Goal: Transaction & Acquisition: Book appointment/travel/reservation

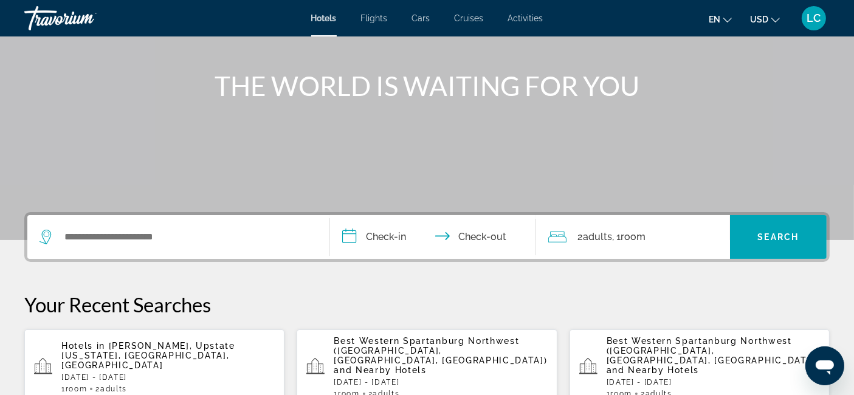
scroll to position [125, 0]
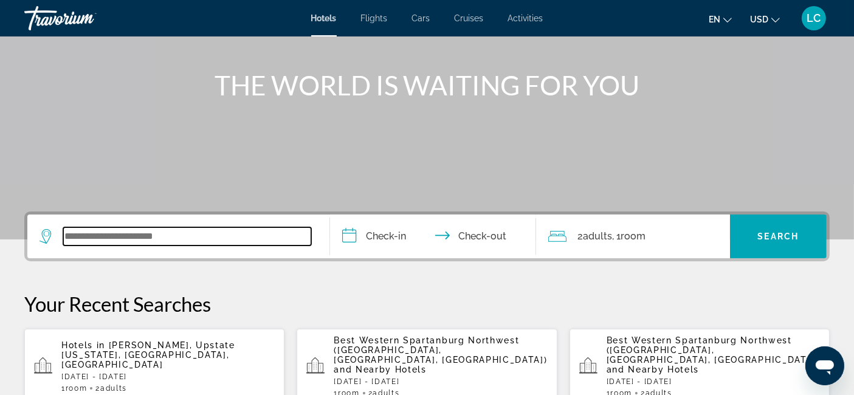
click at [210, 229] on input "Search widget" at bounding box center [187, 236] width 248 height 18
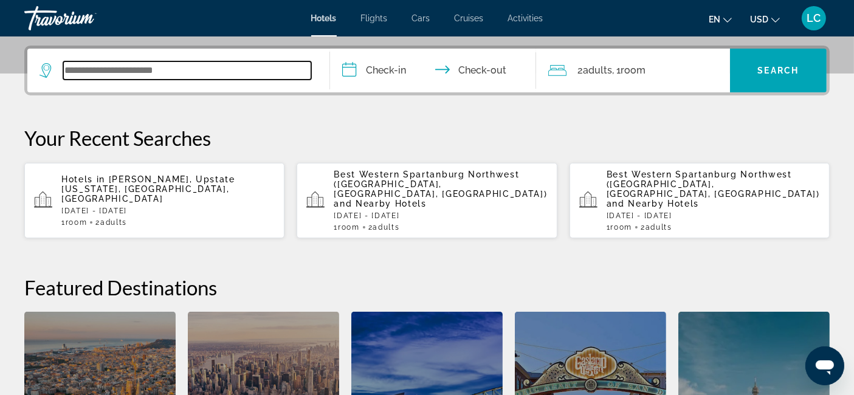
scroll to position [297, 0]
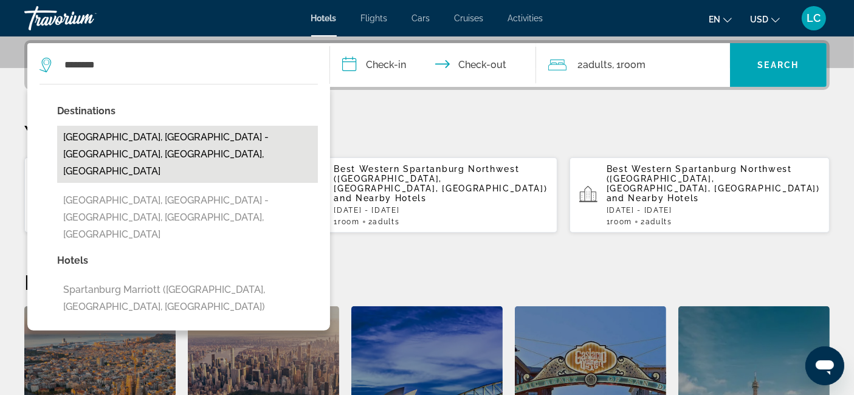
click at [217, 136] on button "[GEOGRAPHIC_DATA], [GEOGRAPHIC_DATA] - [GEOGRAPHIC_DATA], [GEOGRAPHIC_DATA], [G…" at bounding box center [187, 154] width 261 height 57
type input "**********"
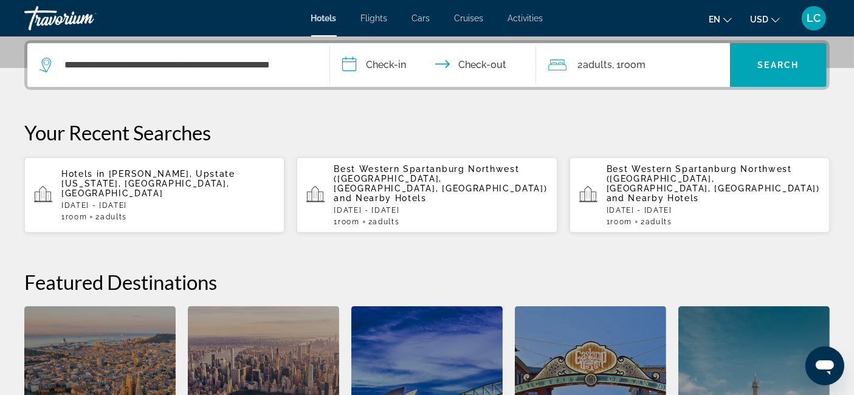
click at [386, 61] on input "**********" at bounding box center [435, 66] width 211 height 47
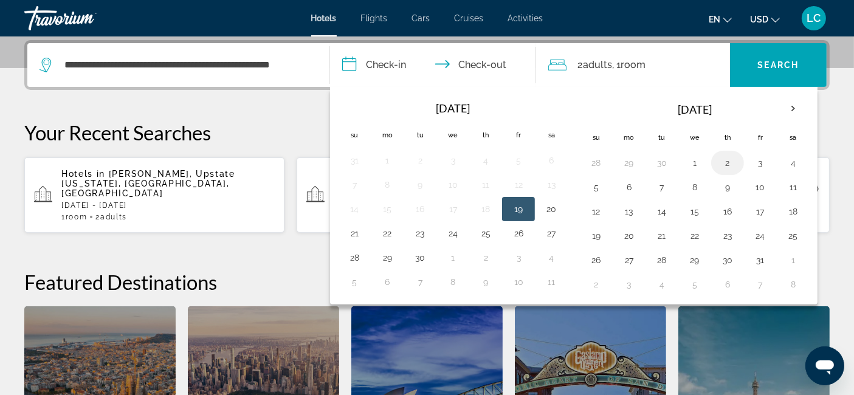
click at [721, 160] on button "2" at bounding box center [727, 162] width 19 height 17
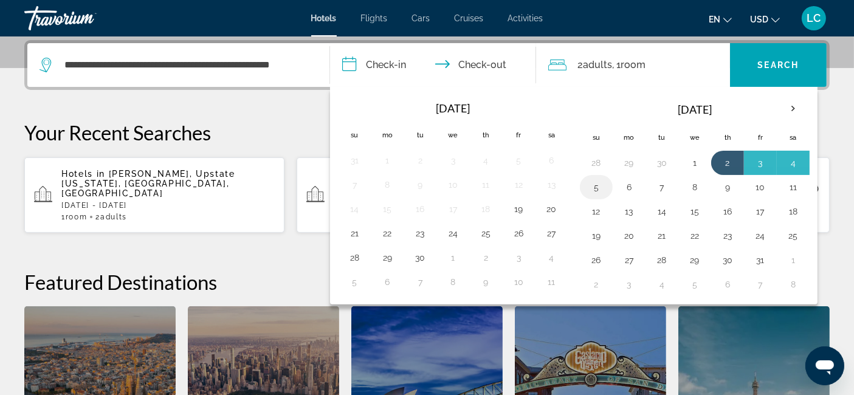
click at [599, 187] on button "5" at bounding box center [596, 187] width 19 height 17
type input "**********"
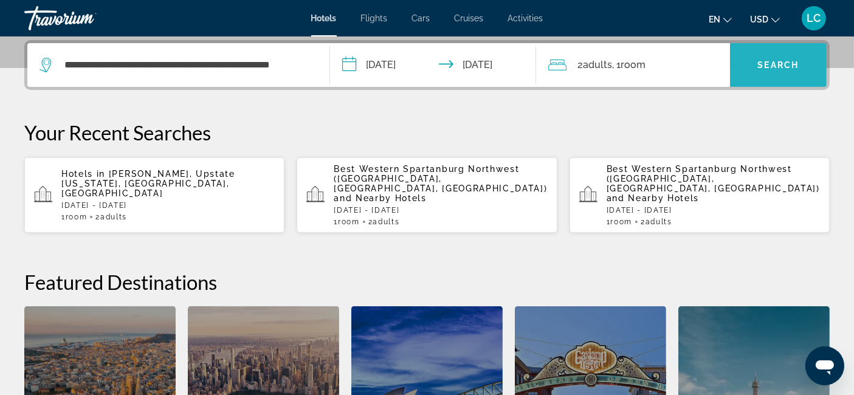
click at [781, 74] on span "Search widget" at bounding box center [778, 64] width 97 height 29
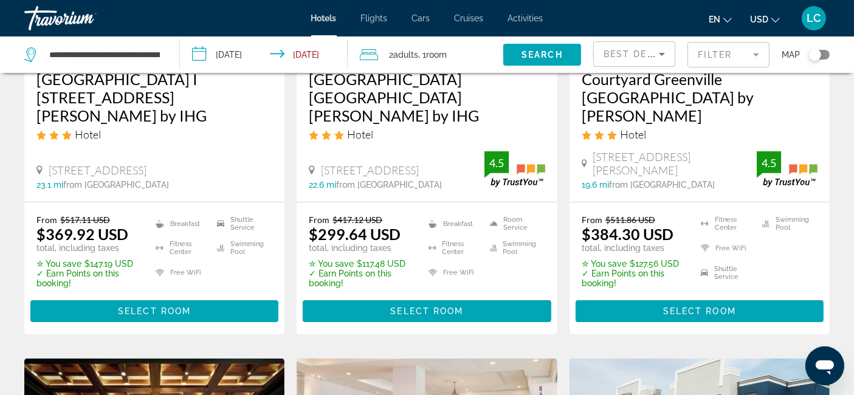
scroll to position [254, 0]
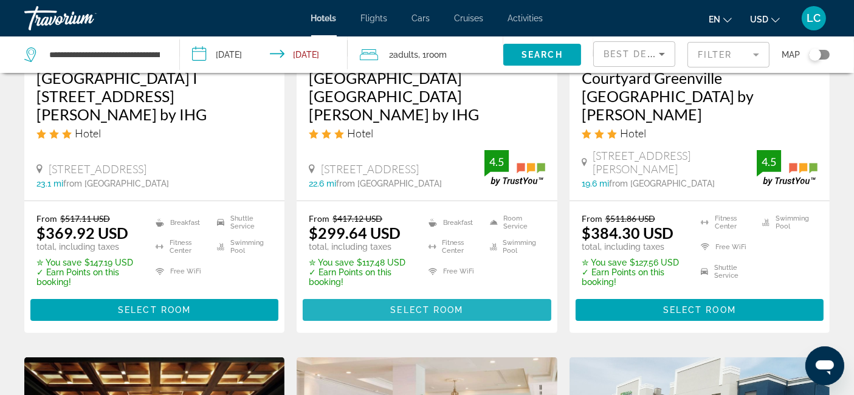
click at [475, 296] on span "Main content" at bounding box center [427, 310] width 248 height 29
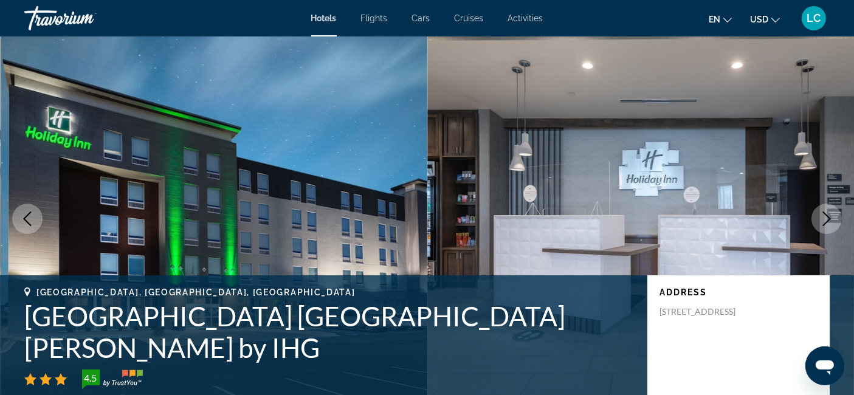
click at [825, 219] on icon "Next image" at bounding box center [827, 219] width 15 height 15
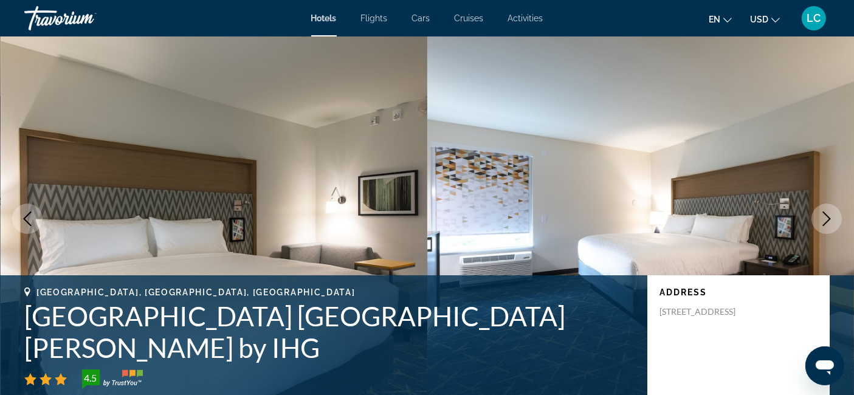
click at [825, 219] on icon "Next image" at bounding box center [827, 219] width 15 height 15
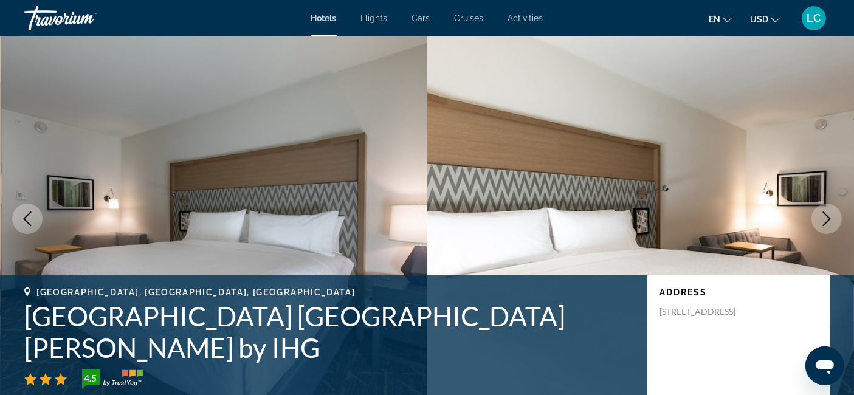
click at [825, 219] on icon "Next image" at bounding box center [827, 219] width 15 height 15
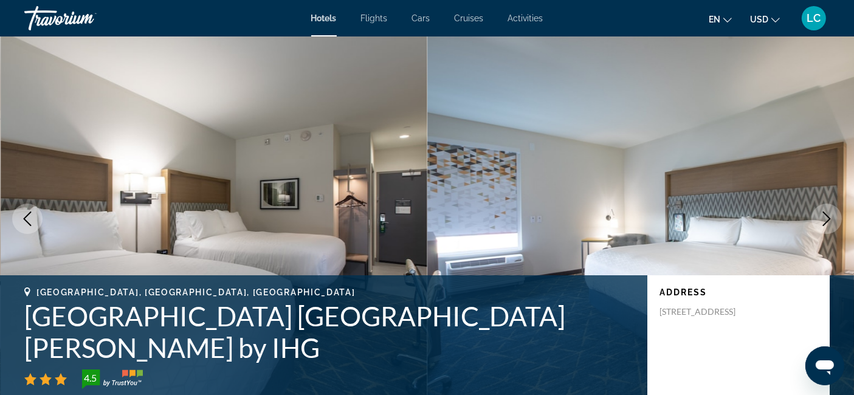
click at [825, 219] on icon "Next image" at bounding box center [827, 219] width 15 height 15
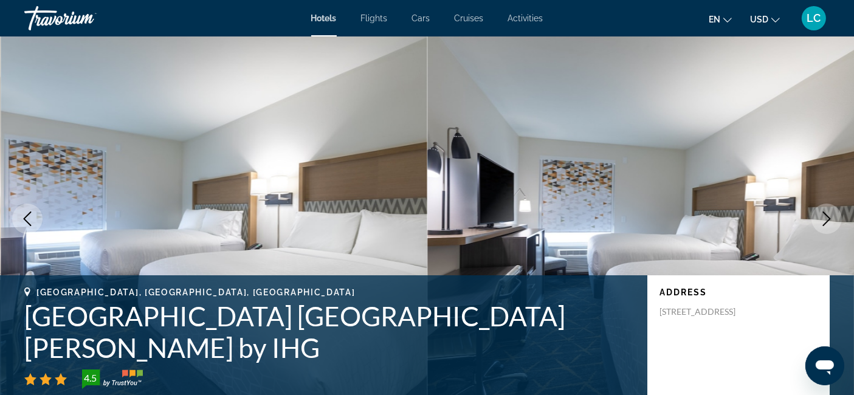
click at [825, 219] on icon "Next image" at bounding box center [827, 219] width 15 height 15
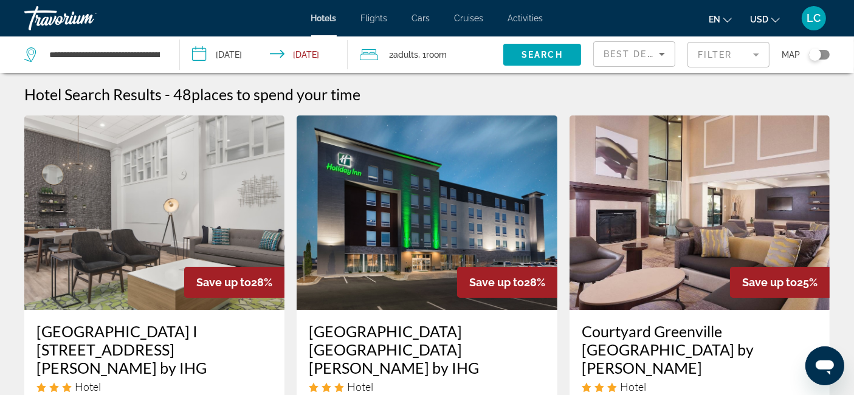
click at [757, 55] on mat-form-field "Filter" at bounding box center [729, 55] width 82 height 26
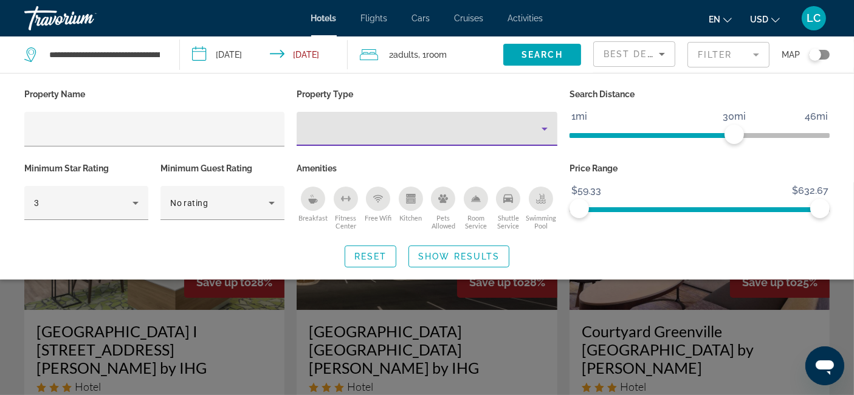
click at [542, 129] on icon "Property type" at bounding box center [545, 129] width 15 height 15
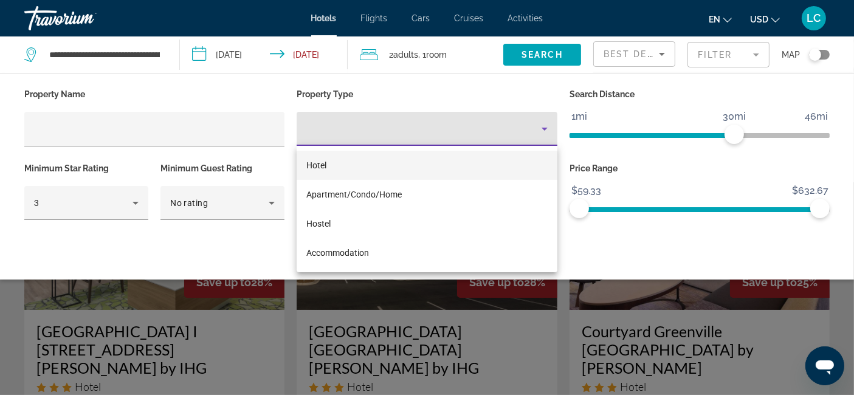
click at [106, 120] on div at bounding box center [427, 197] width 854 height 395
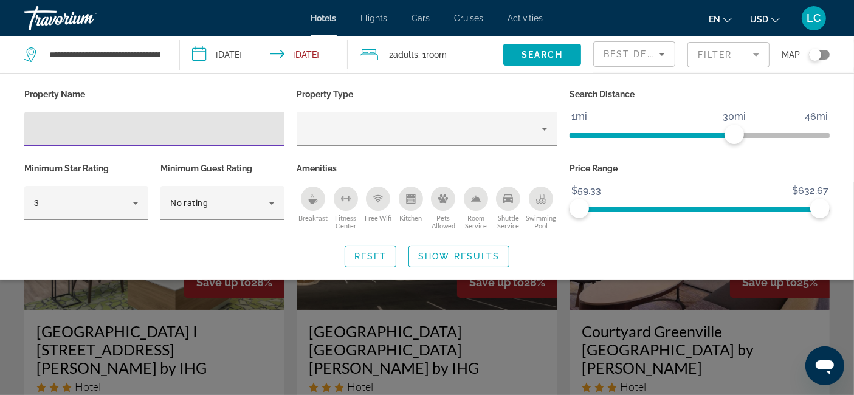
click at [106, 136] on input "Hotel Filters" at bounding box center [154, 129] width 241 height 15
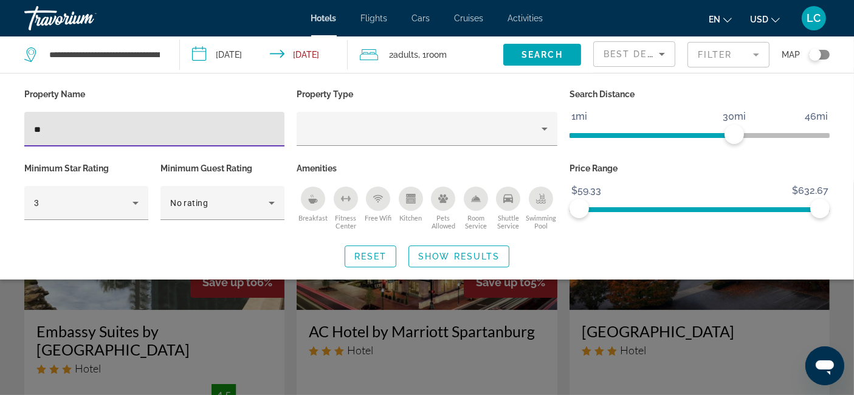
type input "**"
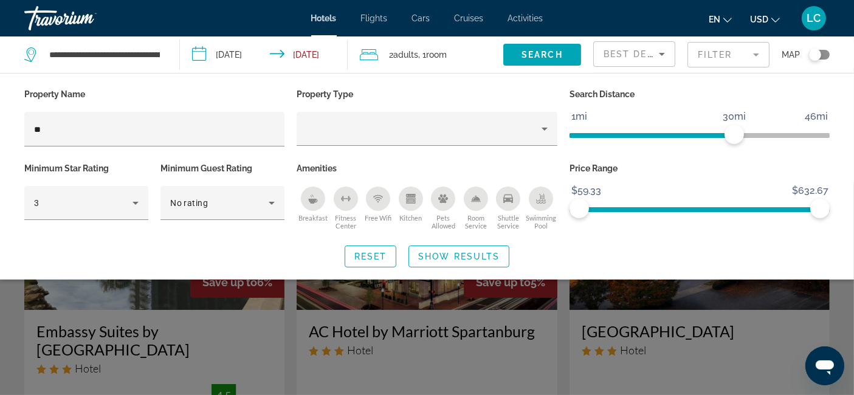
click at [378, 300] on div "Search widget" at bounding box center [427, 288] width 854 height 213
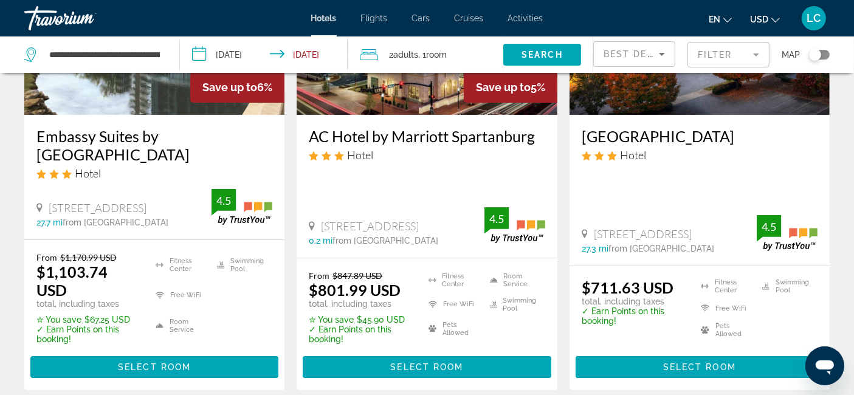
scroll to position [196, 0]
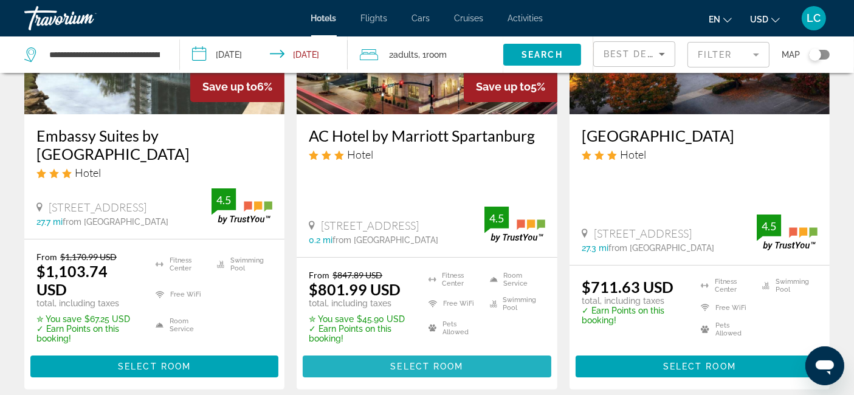
click at [349, 352] on span "Main content" at bounding box center [427, 366] width 248 height 29
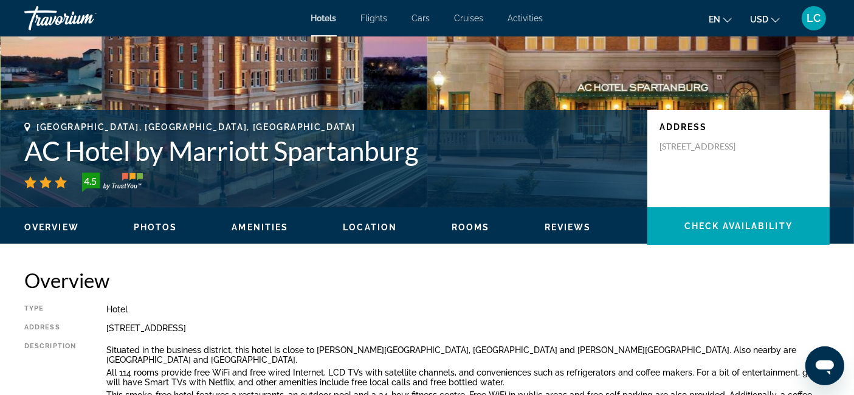
scroll to position [195, 0]
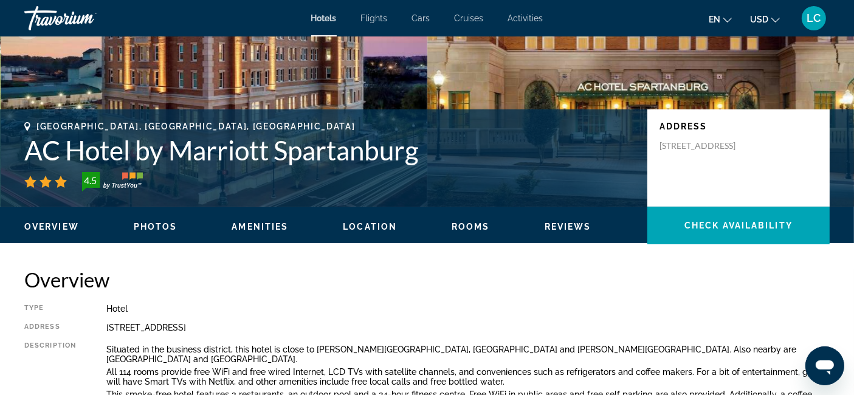
click at [349, 348] on p "Situated in the business district, this hotel is close to [PERSON_NAME][GEOGRAP…" at bounding box center [468, 354] width 724 height 19
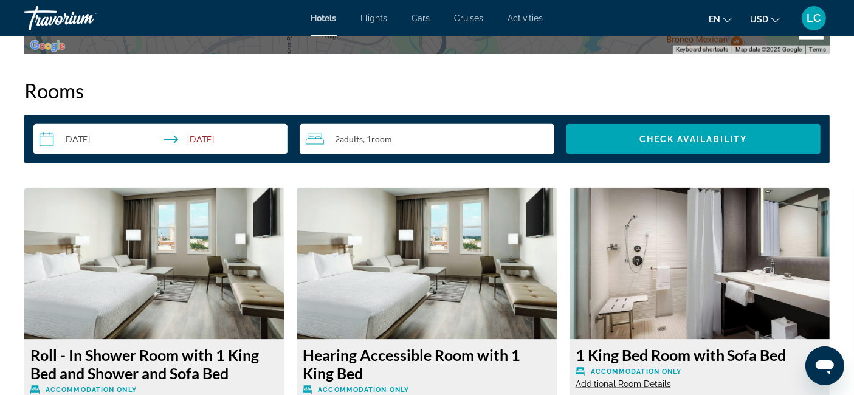
scroll to position [1513, 0]
